Goal: Task Accomplishment & Management: Use online tool/utility

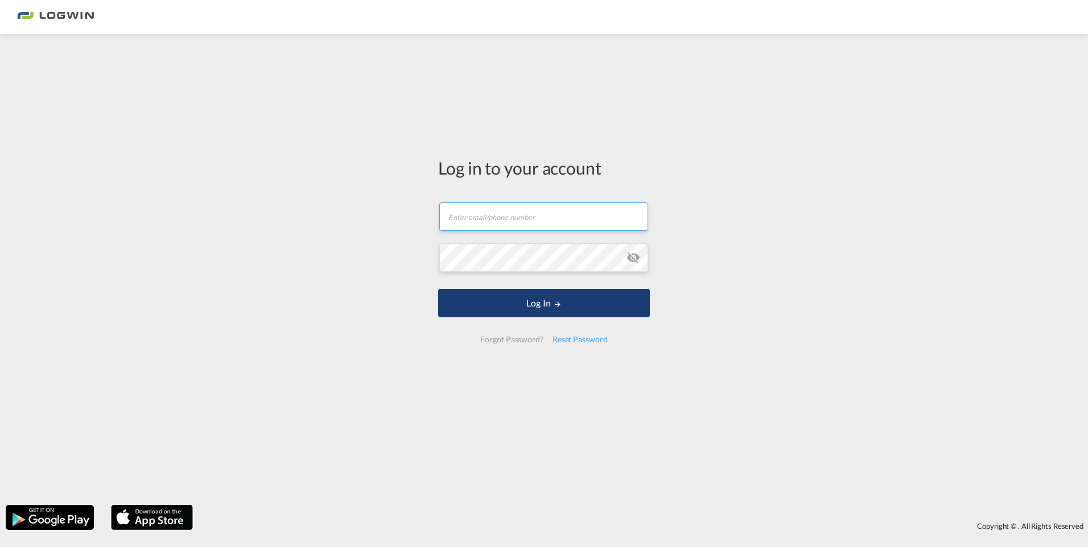
type input "[EMAIL_ADDRESS][DOMAIN_NAME]"
drag, startPoint x: 551, startPoint y: 304, endPoint x: 582, endPoint y: 299, distance: 31.1
click at [551, 304] on button "Log In" at bounding box center [544, 303] width 212 height 28
